Goal: Book appointment/travel/reservation

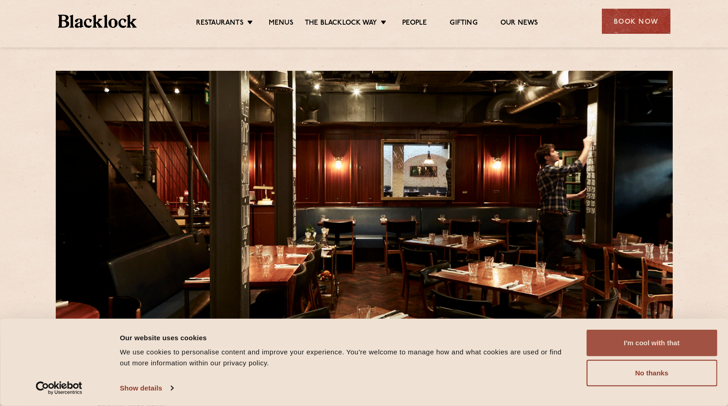
click at [648, 342] on button "I'm cool with that" at bounding box center [652, 343] width 131 height 27
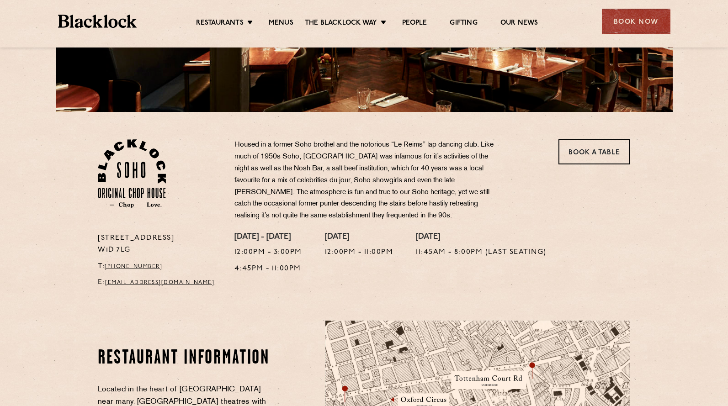
scroll to position [217, 0]
click at [278, 22] on link "Menus" at bounding box center [281, 24] width 25 height 10
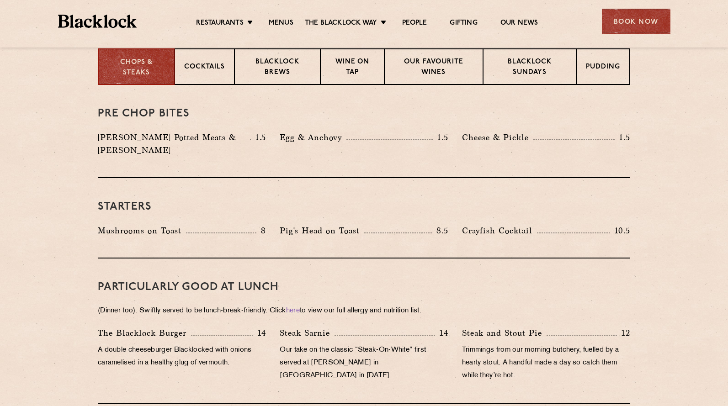
scroll to position [374, 0]
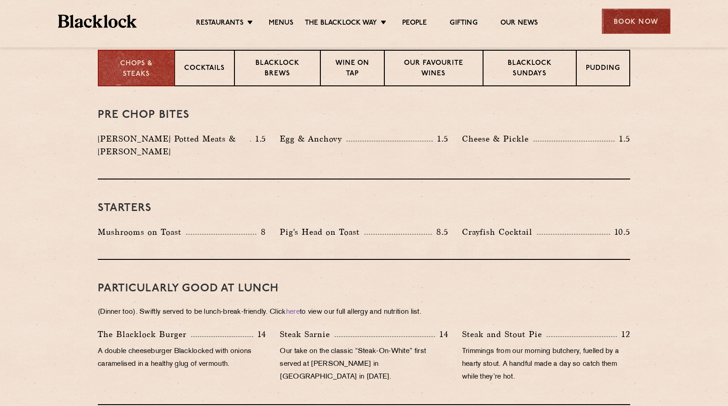
click at [626, 21] on div "Book Now" at bounding box center [636, 21] width 69 height 25
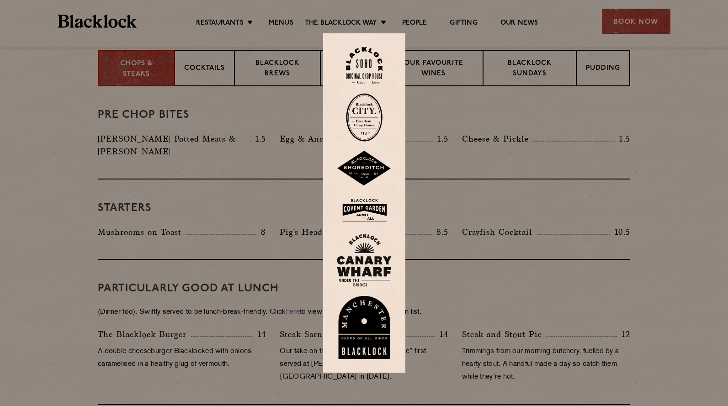
click at [357, 65] on img at bounding box center [364, 65] width 37 height 37
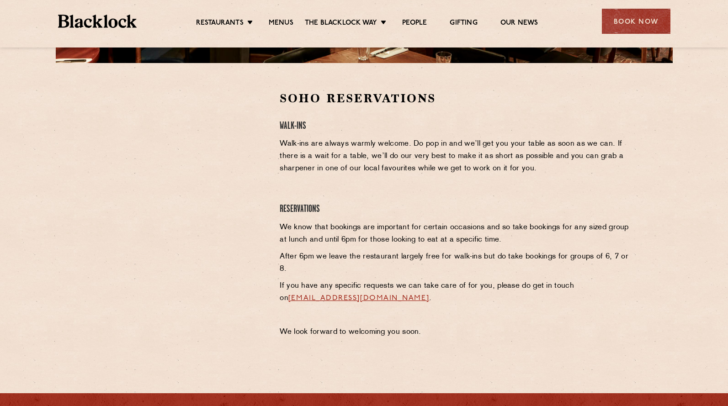
scroll to position [267, 0]
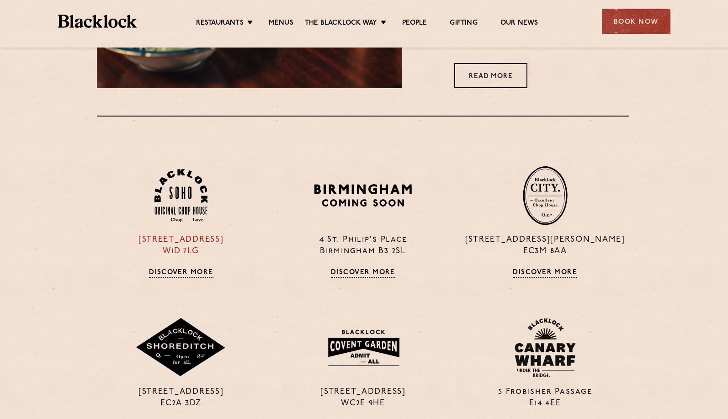
scroll to position [620, 1]
click at [176, 204] on img at bounding box center [181, 195] width 53 height 53
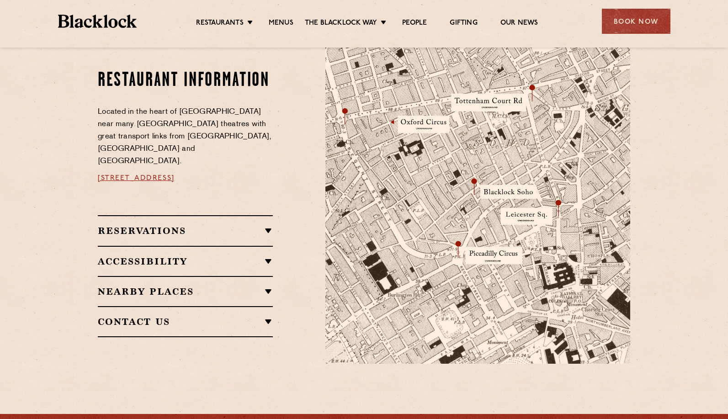
scroll to position [495, 0]
click at [175, 175] on link "[STREET_ADDRESS]" at bounding box center [136, 178] width 77 height 7
